Goal: Transaction & Acquisition: Purchase product/service

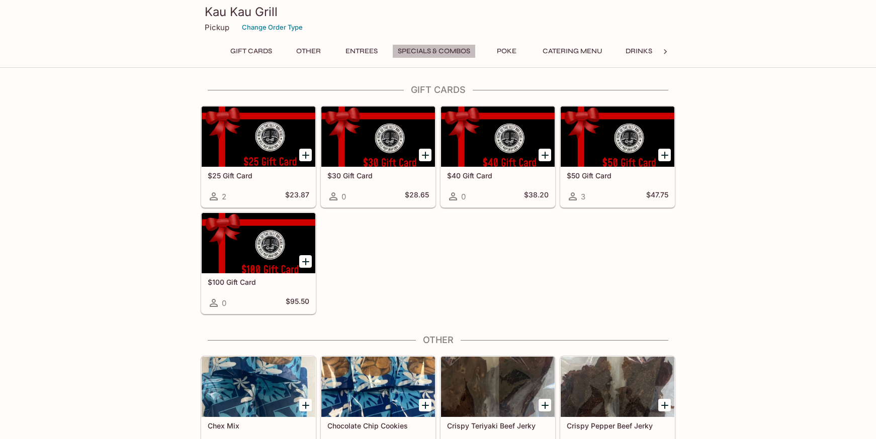
click at [411, 47] on button "Specials & Combos" at bounding box center [433, 51] width 83 height 14
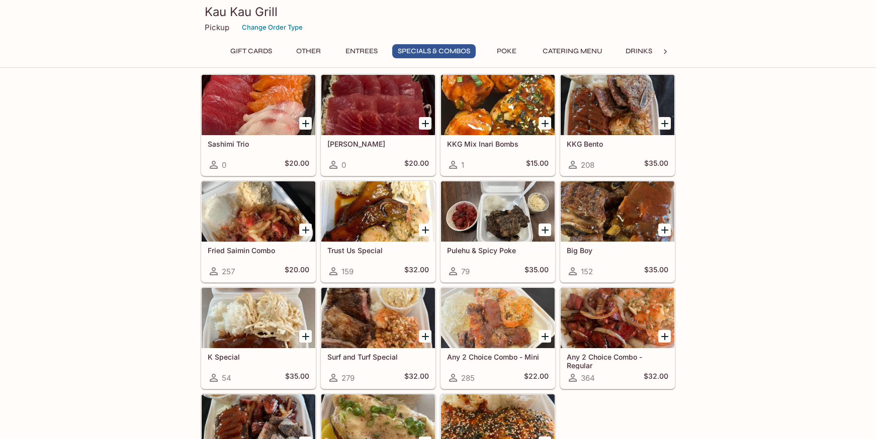
scroll to position [1014, 0]
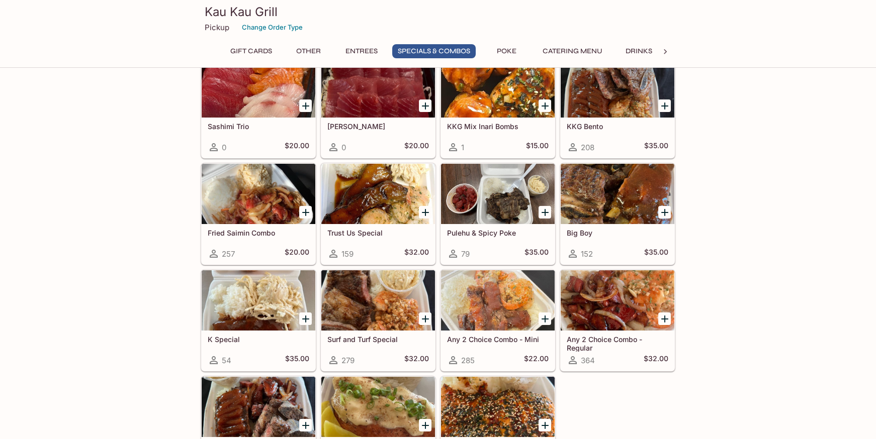
click at [263, 202] on div at bounding box center [259, 194] width 114 height 60
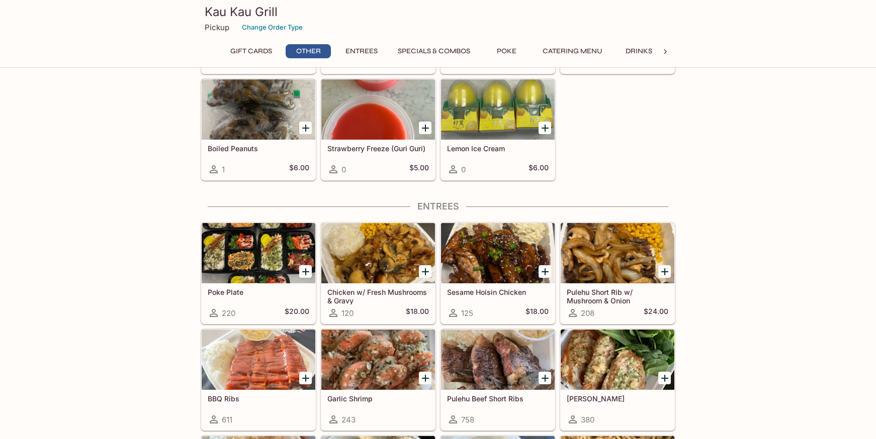
scroll to position [390, 0]
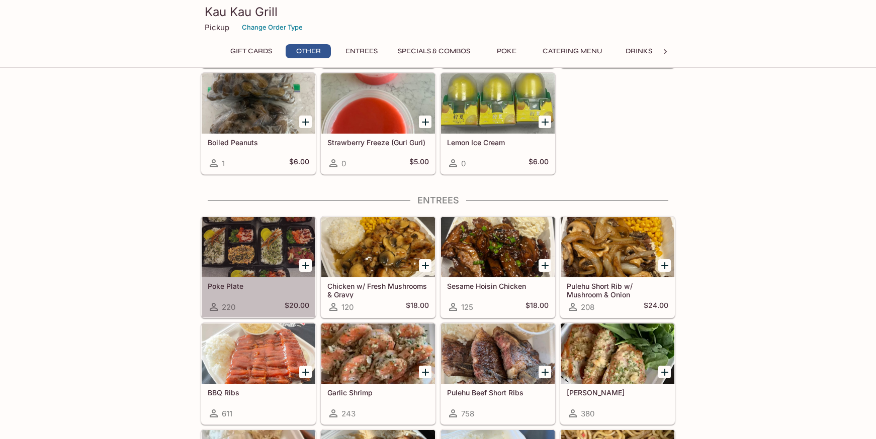
click at [274, 239] on div at bounding box center [259, 247] width 114 height 60
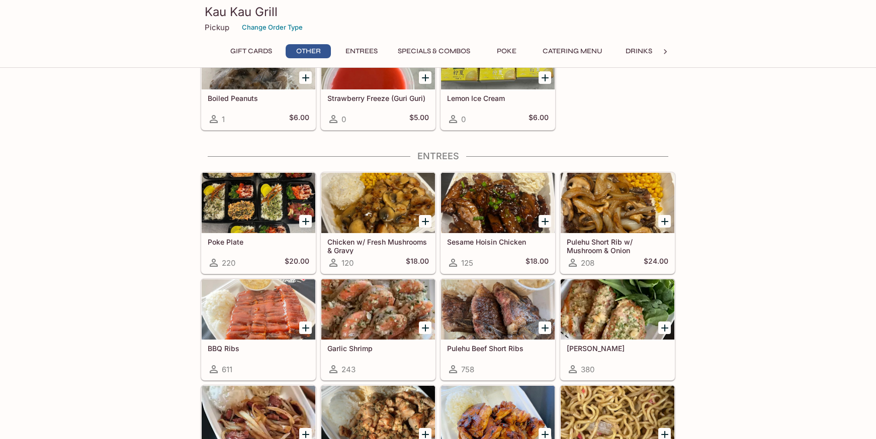
scroll to position [440, 0]
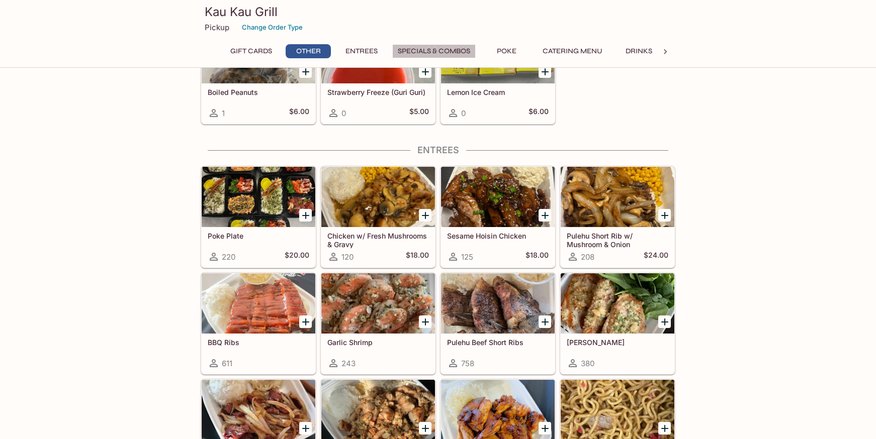
click at [428, 54] on button "Specials & Combos" at bounding box center [433, 51] width 83 height 14
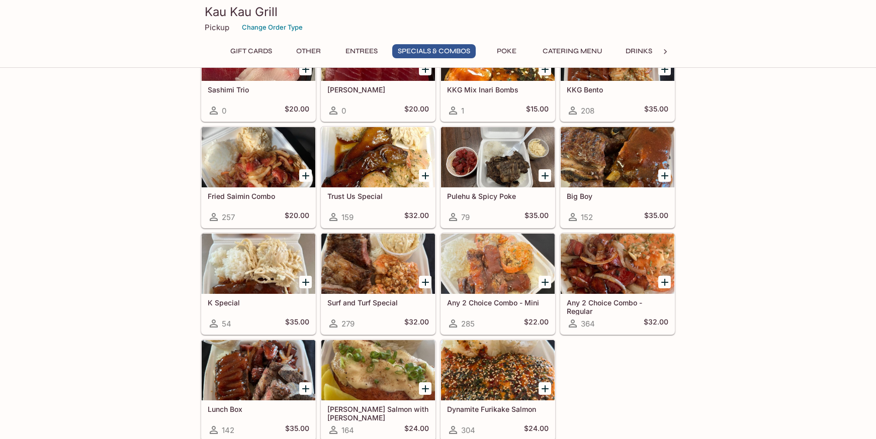
scroll to position [1064, 0]
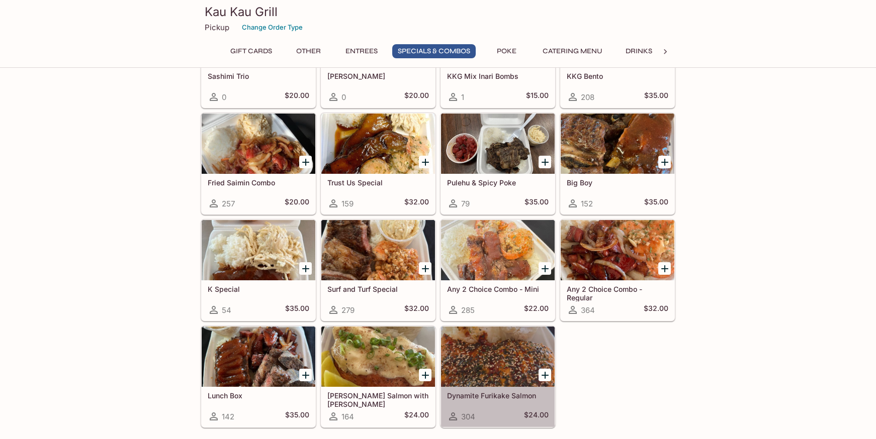
click at [496, 352] on div at bounding box center [498, 357] width 114 height 60
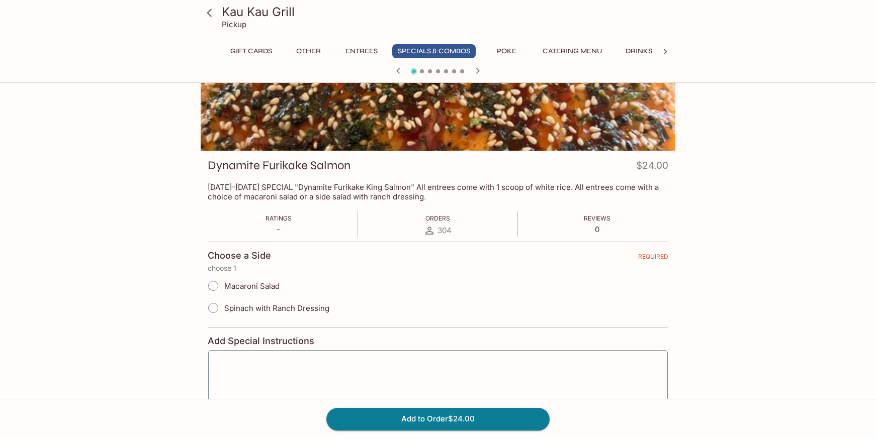
scroll to position [101, 0]
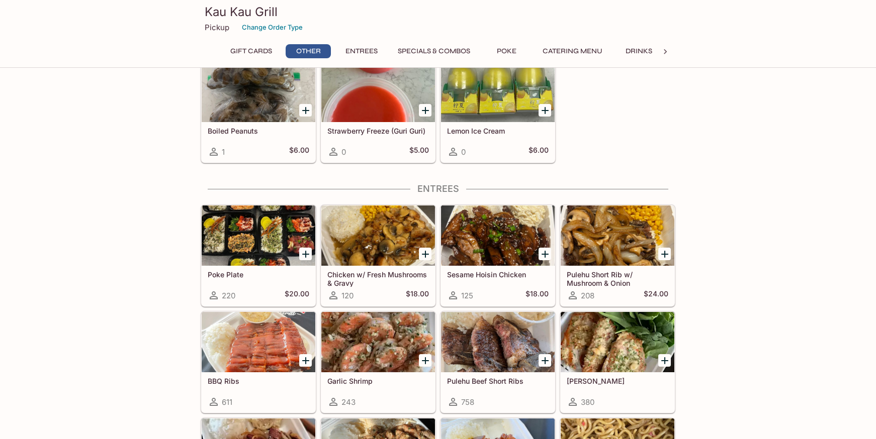
scroll to position [402, 0]
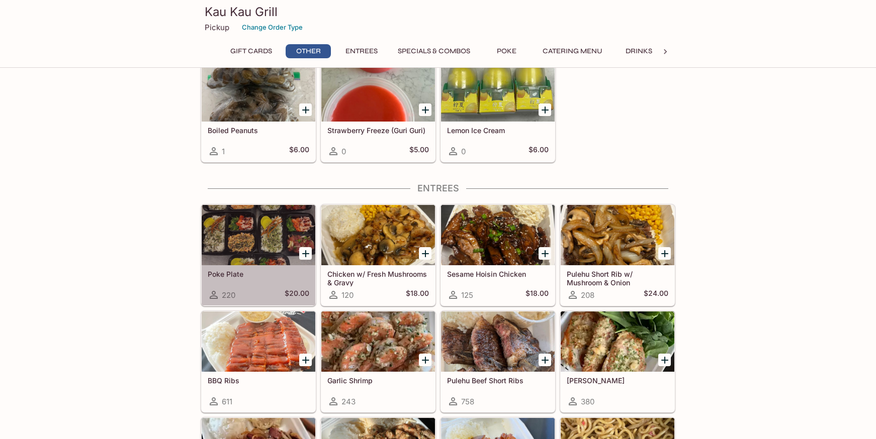
click at [230, 226] on div at bounding box center [259, 235] width 114 height 60
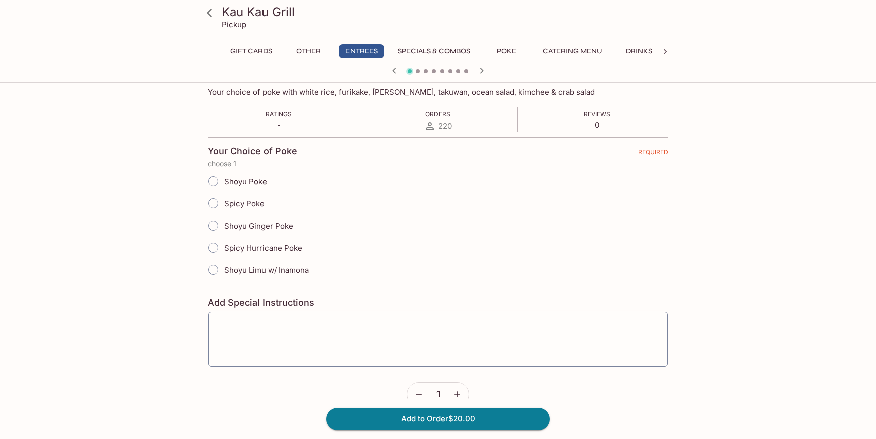
scroll to position [187, 0]
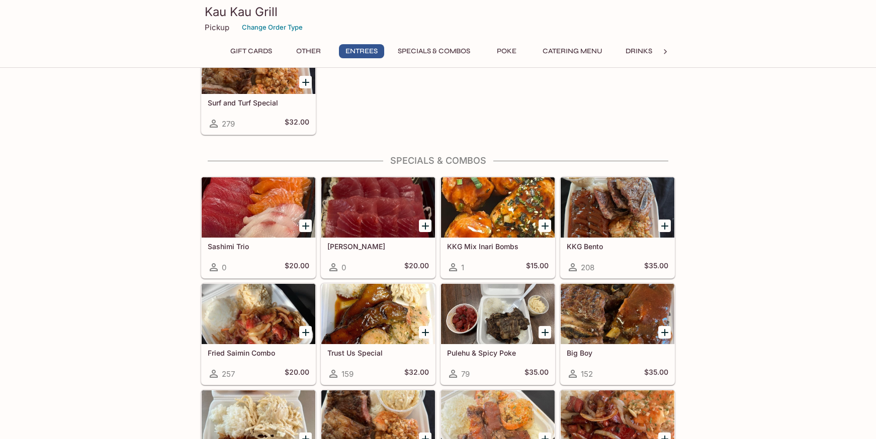
scroll to position [943, 0]
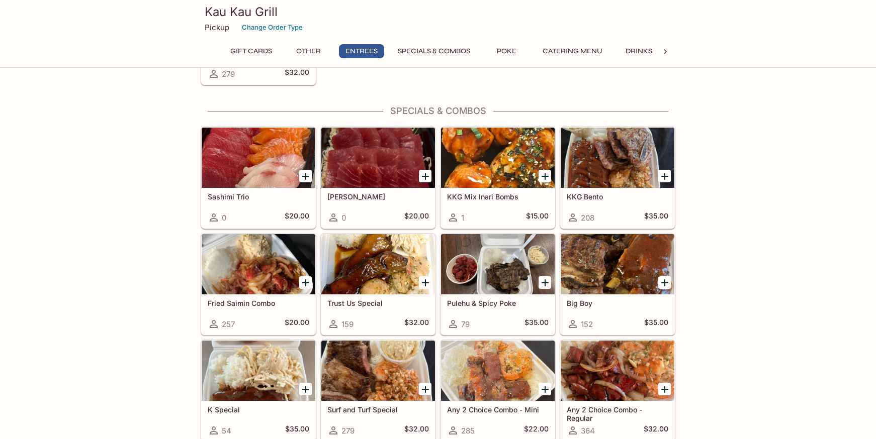
click at [488, 160] on div at bounding box center [498, 158] width 114 height 60
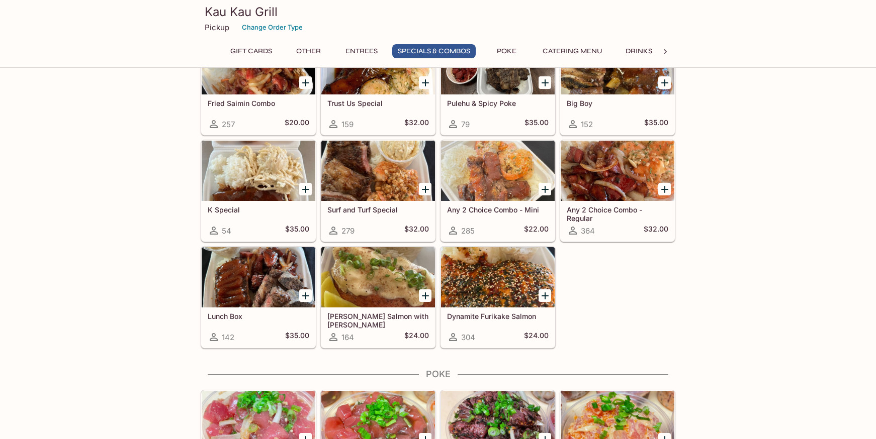
scroll to position [1144, 0]
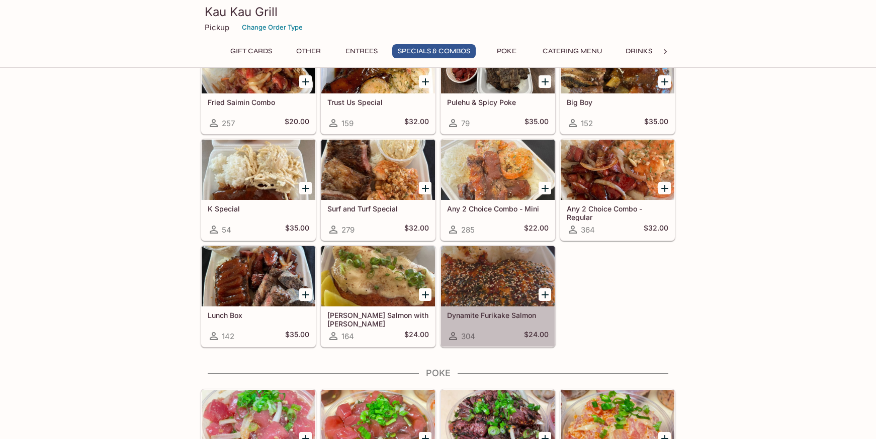
click at [499, 284] on div at bounding box center [498, 276] width 114 height 60
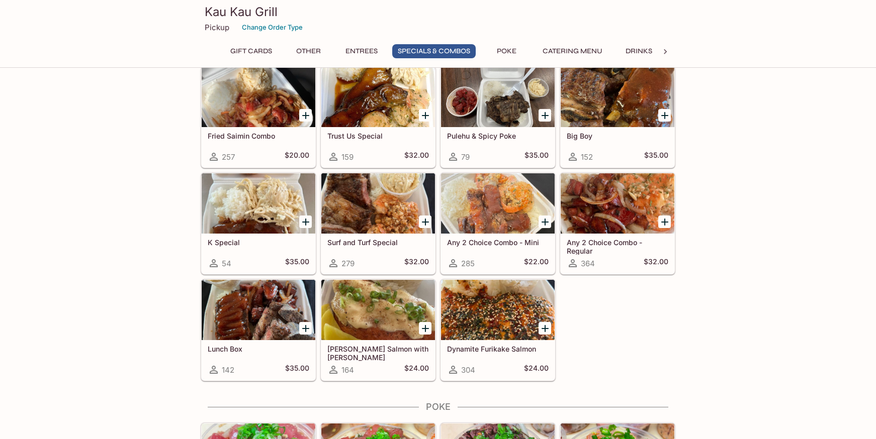
scroll to position [1094, 0]
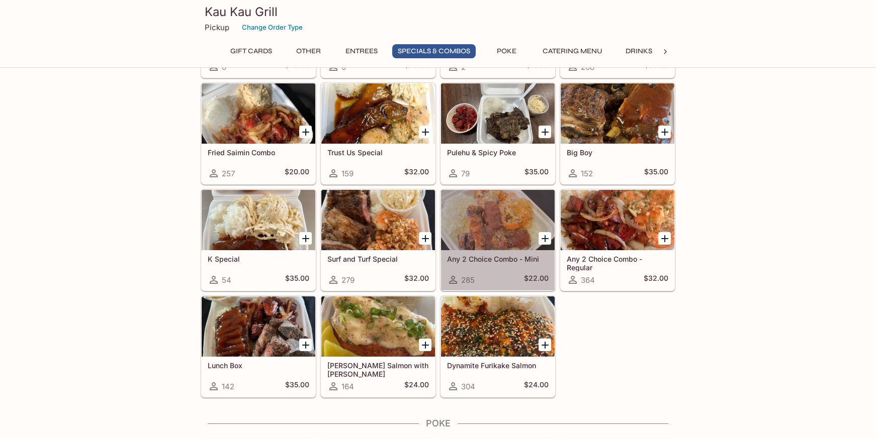
click at [458, 254] on div "Any 2 Choice Combo - Mini 285 $22.00" at bounding box center [498, 270] width 114 height 40
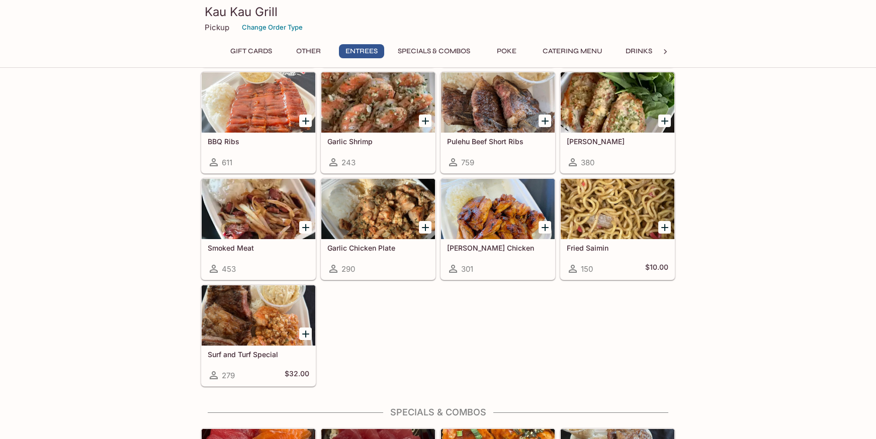
scroll to position [491, 0]
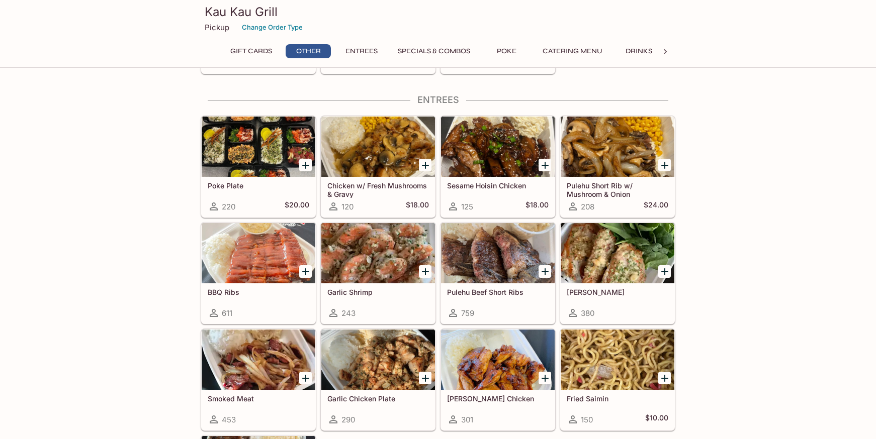
click at [262, 160] on div at bounding box center [259, 147] width 114 height 60
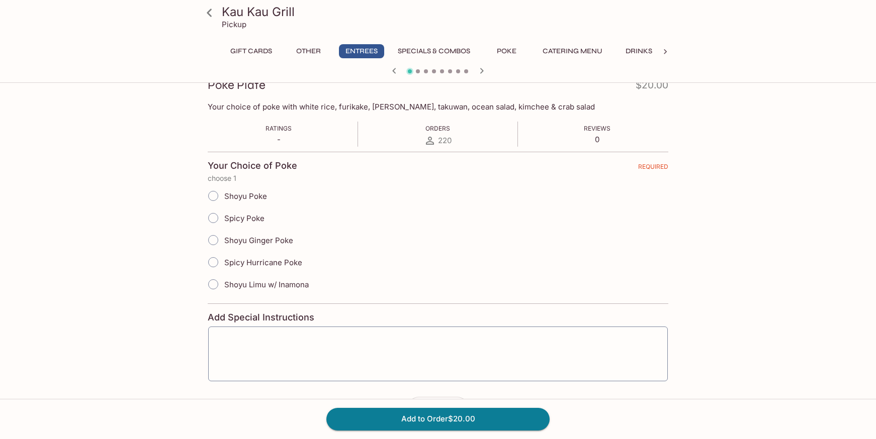
scroll to position [151, 0]
click at [209, 239] on input "Shoyu Ginger Poke" at bounding box center [213, 239] width 21 height 21
radio input "true"
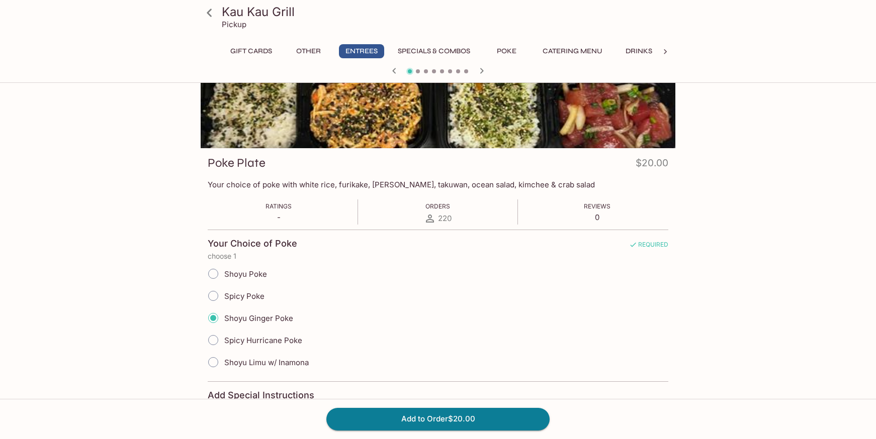
scroll to position [0, 0]
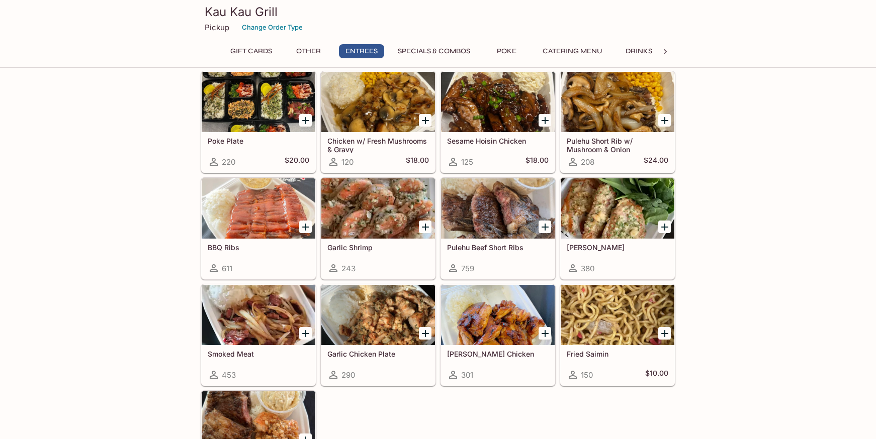
scroll to position [541, 0]
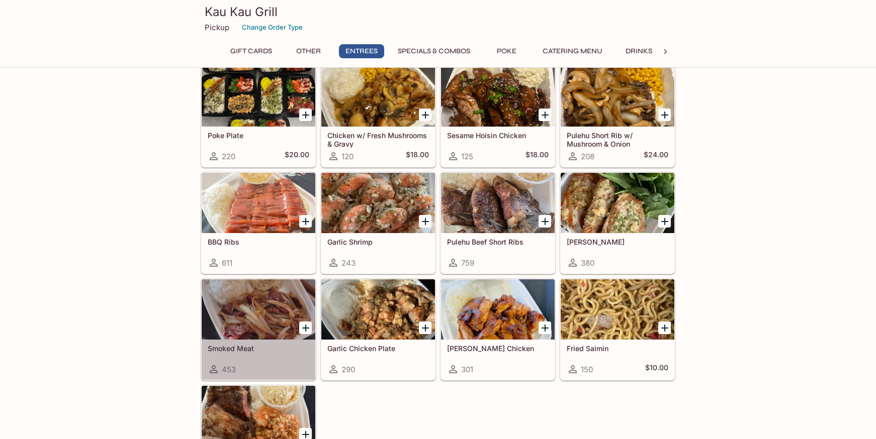
click at [219, 333] on div at bounding box center [259, 310] width 114 height 60
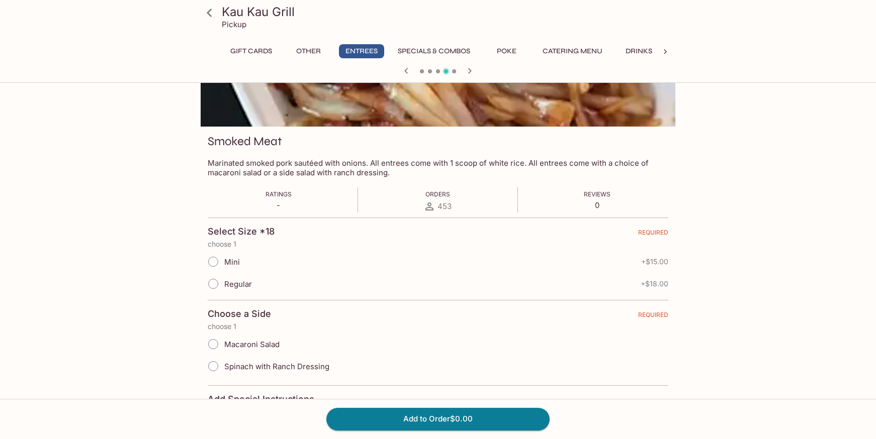
scroll to position [101, 0]
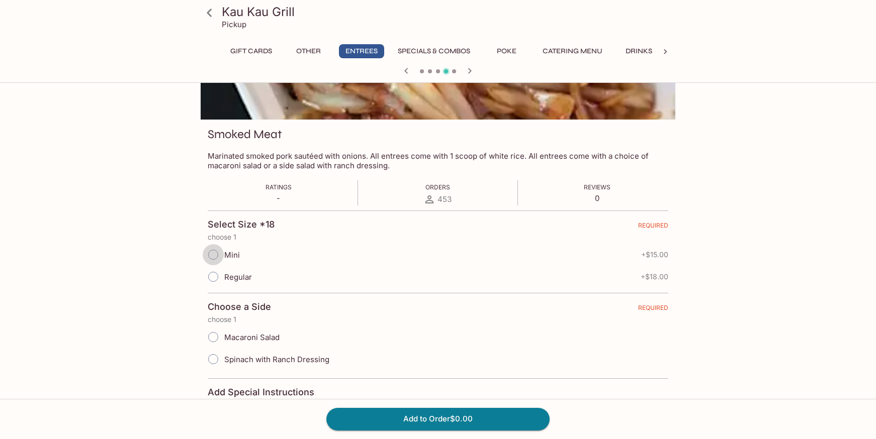
click at [213, 254] on input "Mini" at bounding box center [213, 254] width 21 height 21
radio input "true"
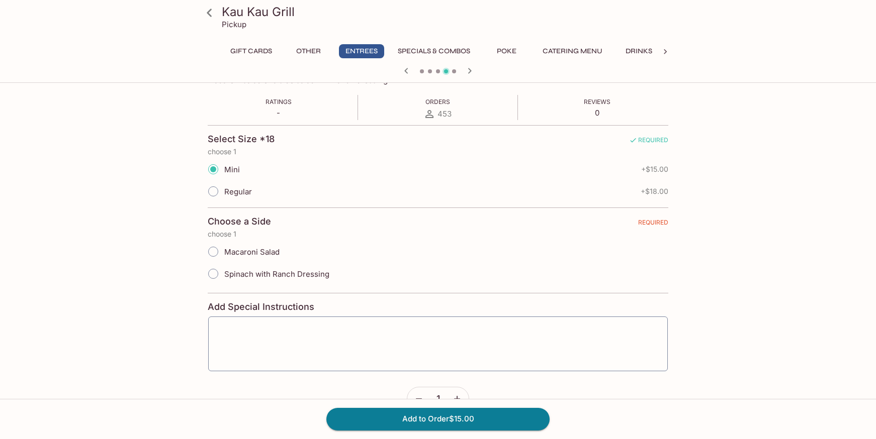
scroll to position [201, 0]
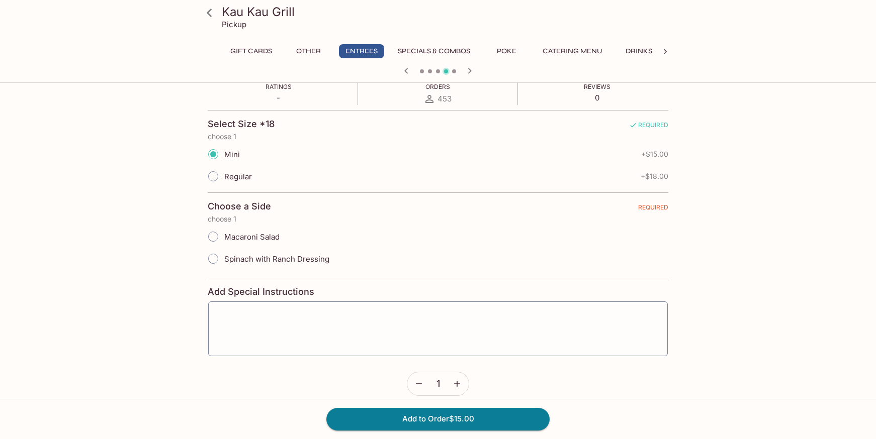
click at [215, 178] on input "Regular" at bounding box center [213, 176] width 21 height 21
radio input "true"
click at [208, 154] on input "Mini" at bounding box center [213, 154] width 21 height 21
click at [214, 155] on input "Mini" at bounding box center [213, 154] width 21 height 21
radio input "true"
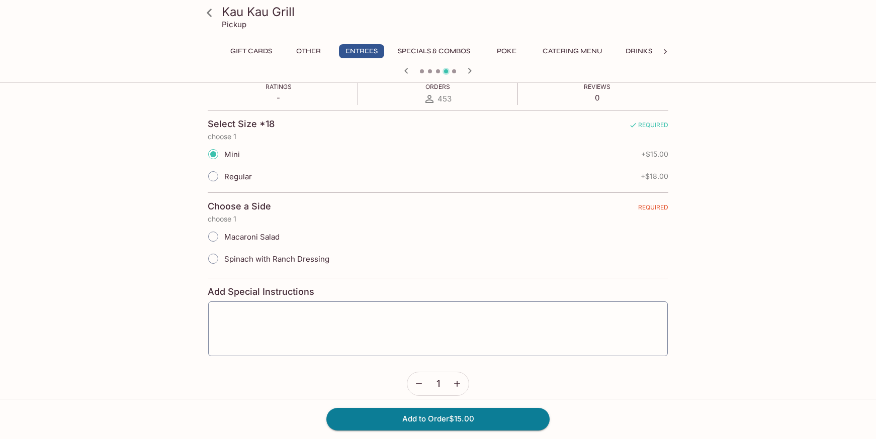
click at [214, 237] on input "Macaroni Salad" at bounding box center [213, 236] width 21 height 21
radio input "true"
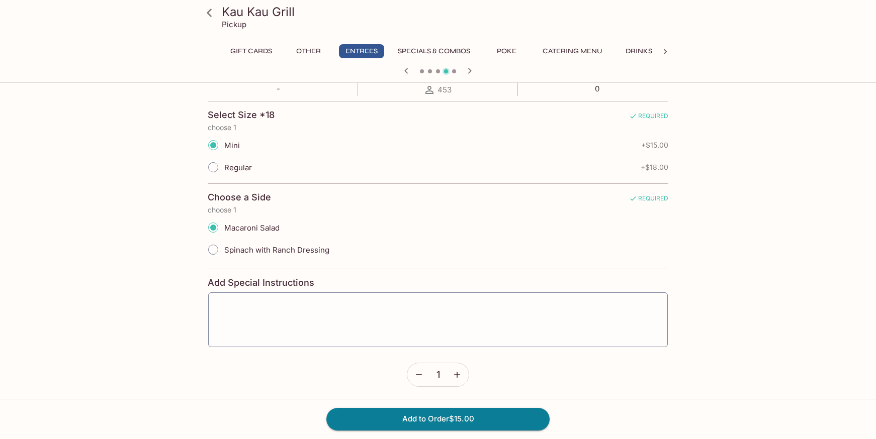
scroll to position [213, 0]
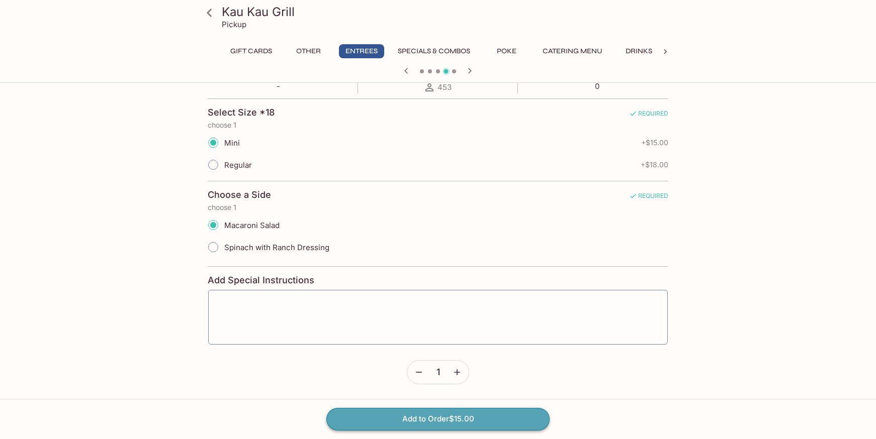
click at [433, 411] on button "Add to Order $15.00" at bounding box center [437, 419] width 223 height 22
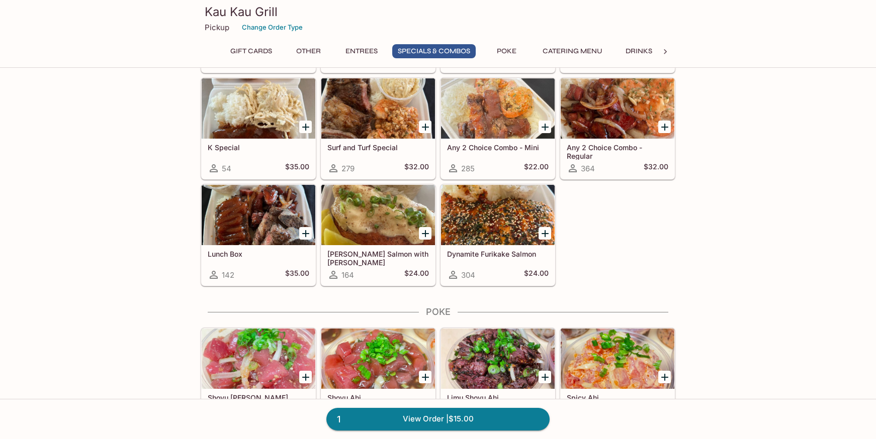
scroll to position [1207, 0]
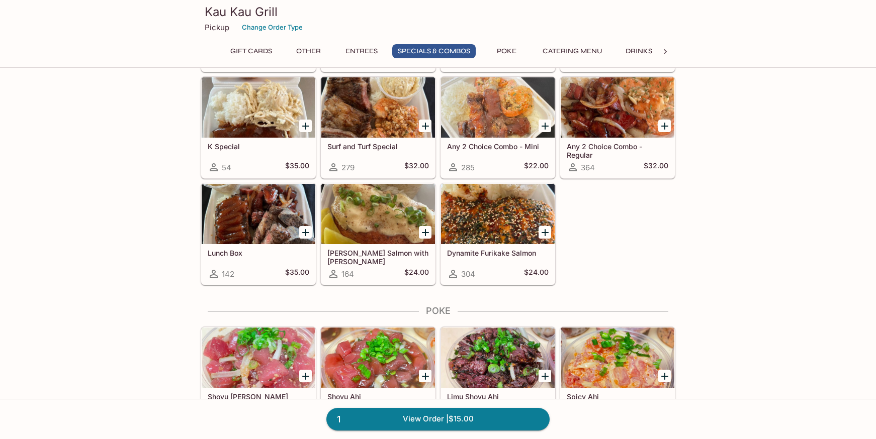
click at [468, 260] on div "Dynamite Furikake Salmon 304 $24.00" at bounding box center [498, 264] width 114 height 40
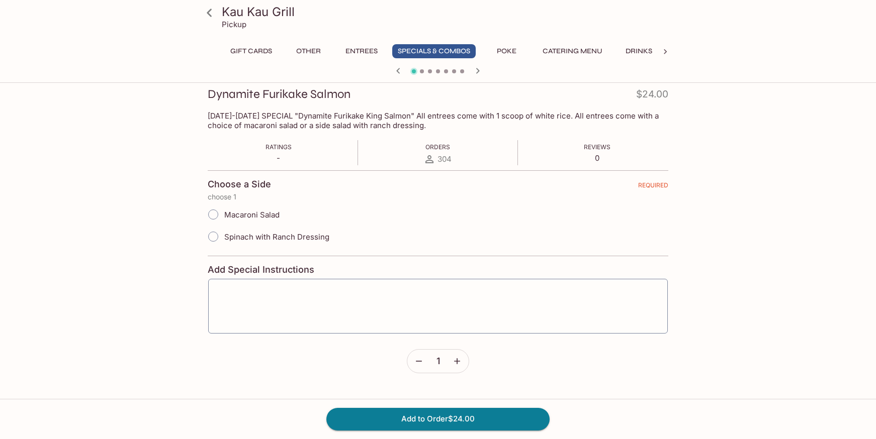
scroll to position [142, 0]
click at [215, 211] on input "Macaroni Salad" at bounding box center [213, 213] width 21 height 21
radio input "true"
click at [415, 411] on button "Add to Order $24.00" at bounding box center [437, 419] width 223 height 22
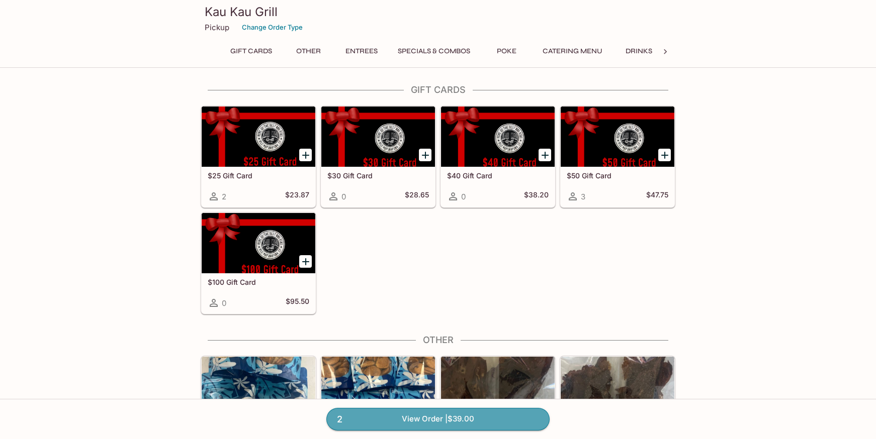
click at [415, 411] on link "2 View Order | $39.00" at bounding box center [437, 419] width 223 height 22
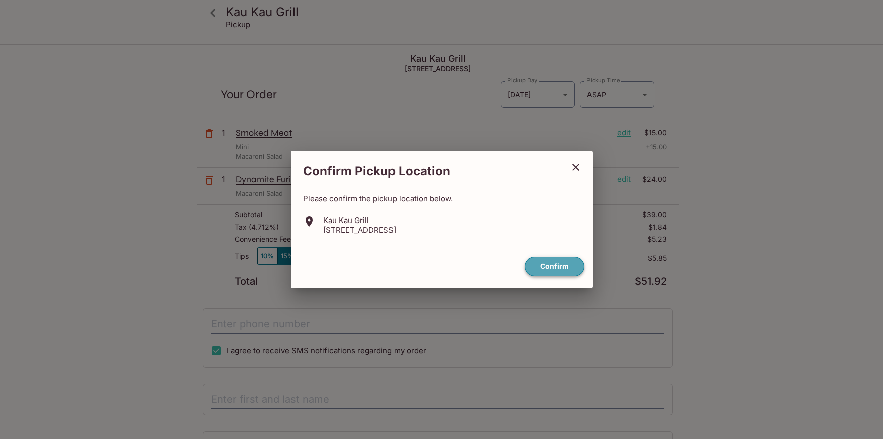
click at [565, 269] on button "Confirm" at bounding box center [555, 267] width 60 height 20
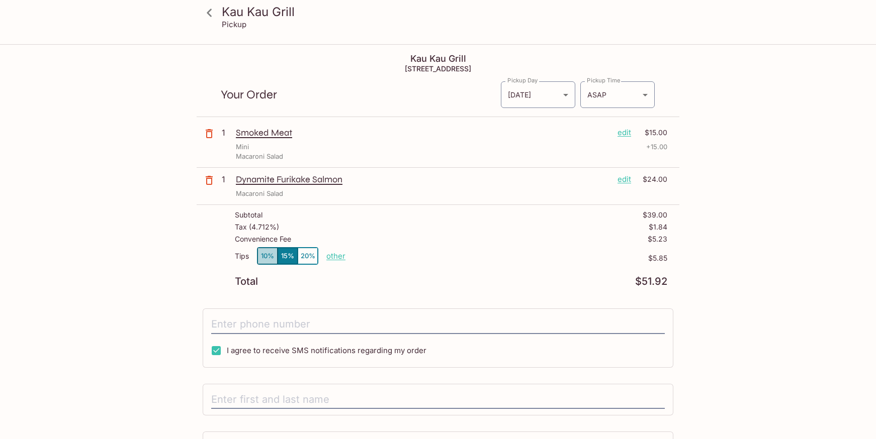
click at [271, 250] on button "10%" at bounding box center [267, 256] width 20 height 17
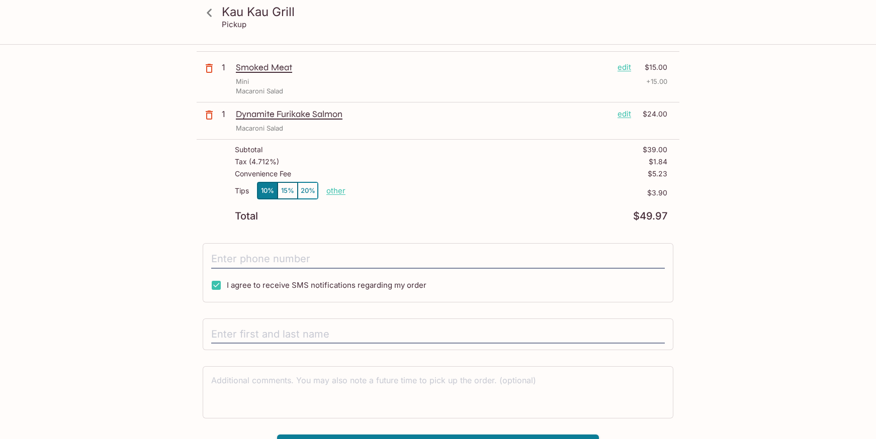
scroll to position [86, 0]
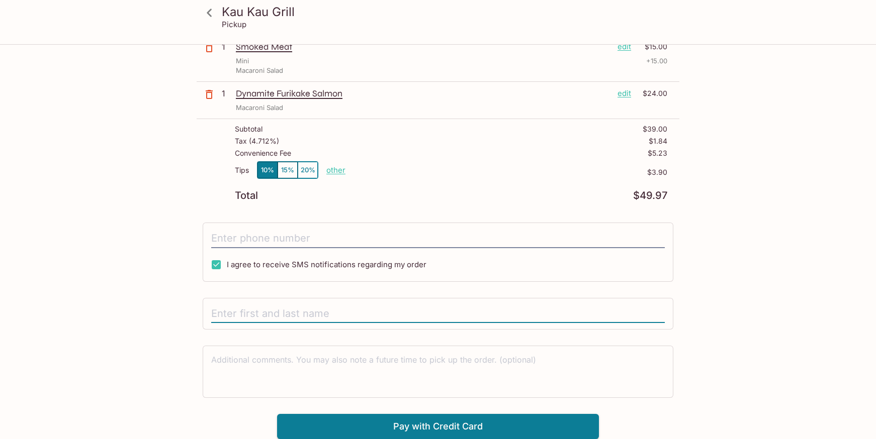
click at [282, 308] on input "text" at bounding box center [438, 314] width 454 height 19
click at [282, 308] on input "[PERSON_NAME]" at bounding box center [438, 314] width 454 height 19
type input "[PERSON_NAME]"
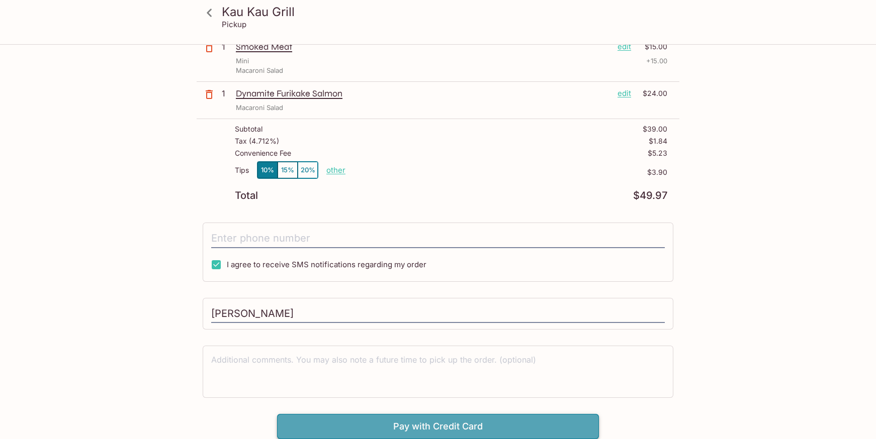
click at [408, 422] on button "Pay with Credit Card" at bounding box center [438, 426] width 322 height 25
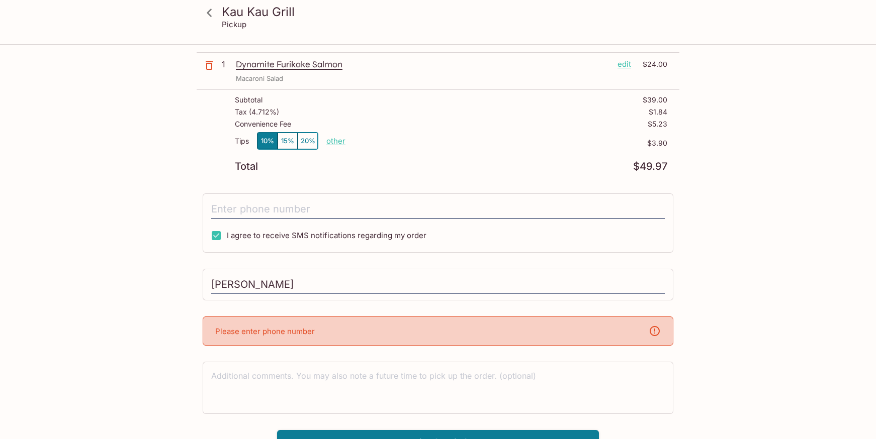
scroll to position [131, 0]
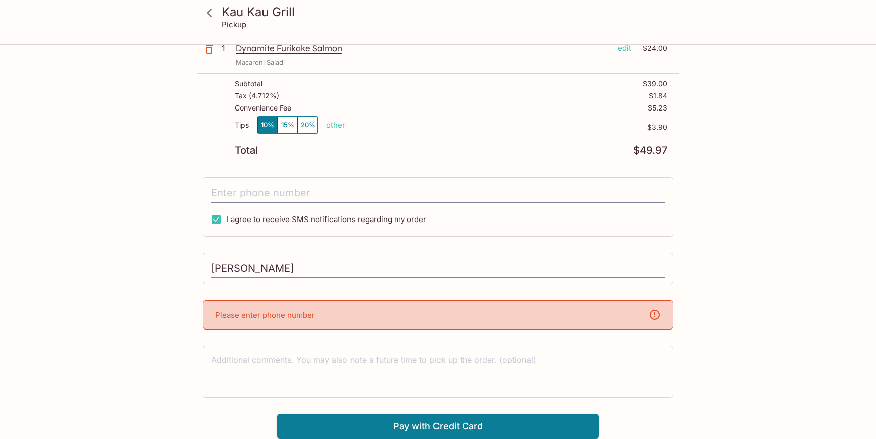
click at [358, 315] on div "Please enter phone number" at bounding box center [438, 315] width 471 height 29
click at [251, 194] on input "tel" at bounding box center [438, 193] width 454 height 19
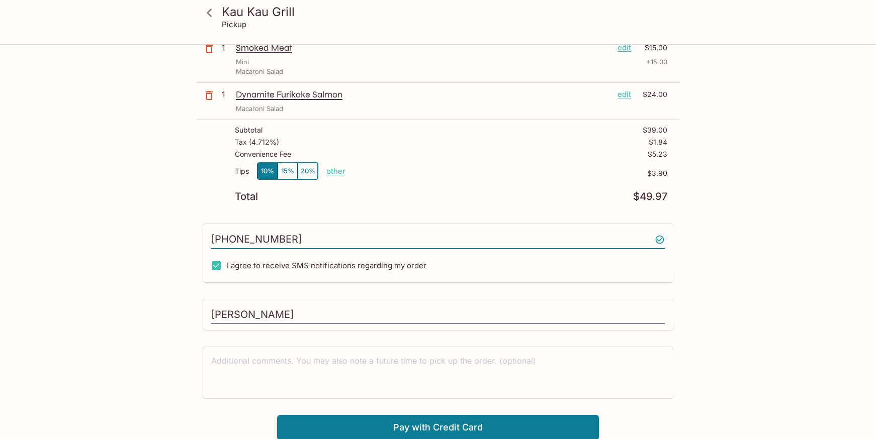
scroll to position [86, 0]
type input "[PHONE_NUMBER]"
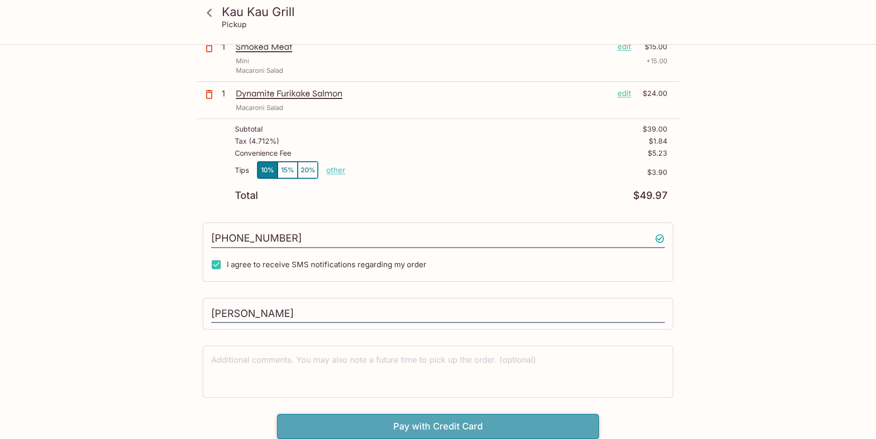
click at [451, 418] on button "Pay with Credit Card" at bounding box center [438, 426] width 322 height 25
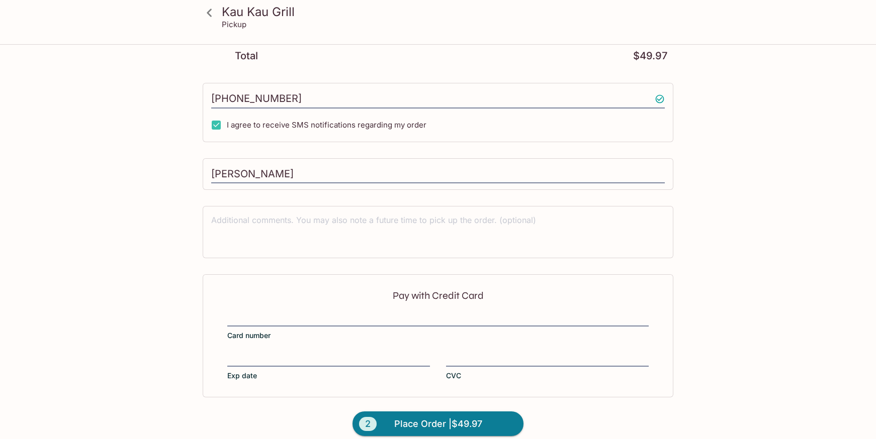
scroll to position [237, 0]
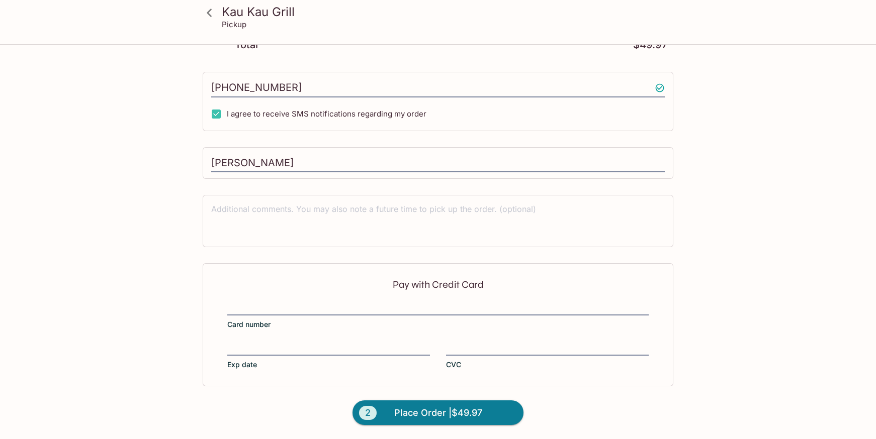
click at [366, 300] on div "Pay with Credit Card Card number Exp date CVC" at bounding box center [438, 324] width 471 height 123
click at [259, 297] on div "Pay with Credit Card Card number Exp date CVC" at bounding box center [438, 324] width 471 height 123
click at [247, 342] on div at bounding box center [328, 349] width 203 height 14
click at [247, 342] on input "Exp date" at bounding box center [328, 342] width 203 height 1
click at [462, 409] on span "Place Order | $49.97" at bounding box center [438, 413] width 88 height 16
